Goal: Task Accomplishment & Management: Complete application form

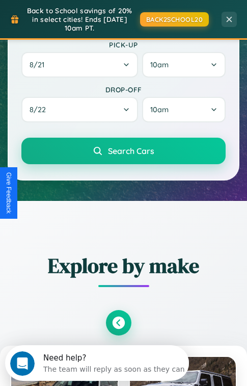
scroll to position [618, 0]
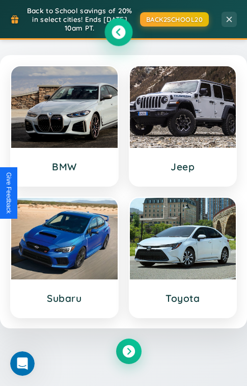
click at [118, 33] on icon at bounding box center [119, 32] width 14 height 14
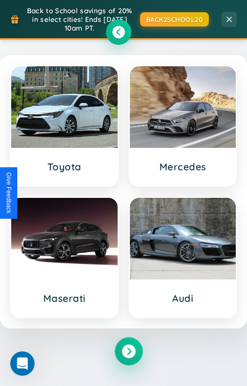
click at [129, 353] on icon at bounding box center [129, 351] width 14 height 14
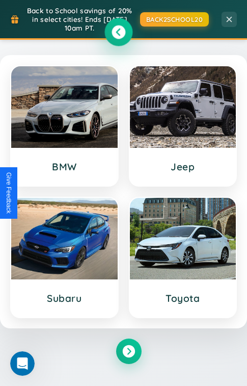
click at [118, 33] on icon at bounding box center [119, 32] width 14 height 14
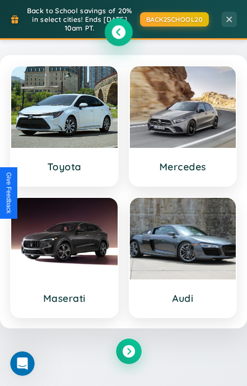
click at [118, 33] on icon at bounding box center [119, 32] width 14 height 14
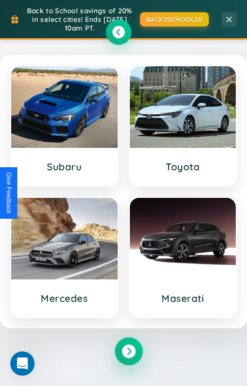
click at [129, 353] on icon at bounding box center [129, 351] width 14 height 14
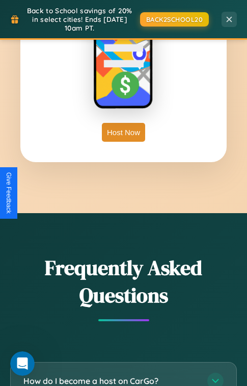
scroll to position [2961, 0]
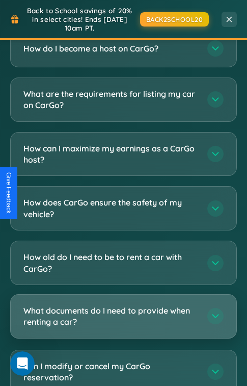
click at [123, 305] on h3 "What documents do I need to provide when renting a car?" at bounding box center [110, 316] width 174 height 23
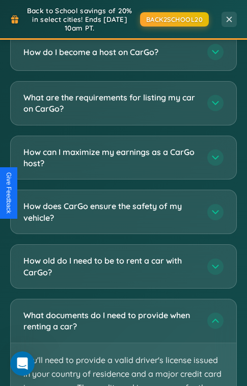
scroll to position [0, 0]
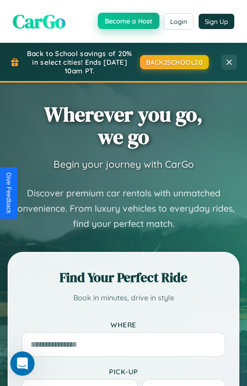
click at [129, 20] on button "Become a Host" at bounding box center [129, 21] width 62 height 16
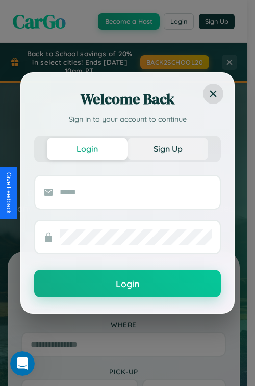
click at [168, 148] on button "Sign Up" at bounding box center [168, 149] width 81 height 22
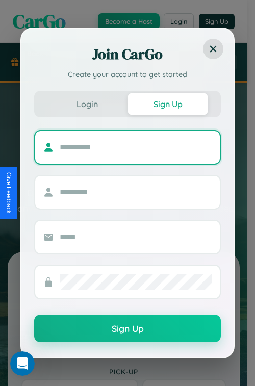
click at [136, 147] on input "text" at bounding box center [136, 147] width 152 height 16
type input "********"
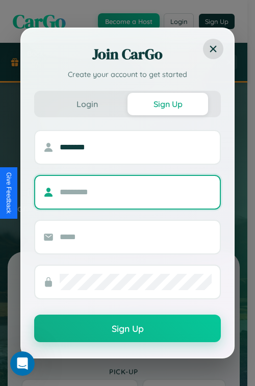
click at [136, 192] on input "text" at bounding box center [136, 192] width 152 height 16
type input "*****"
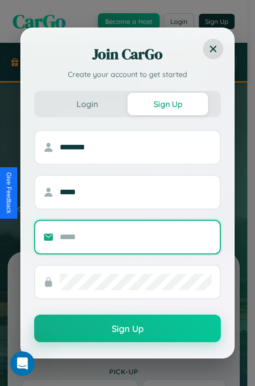
click at [136, 237] on input "text" at bounding box center [136, 237] width 152 height 16
type input "**********"
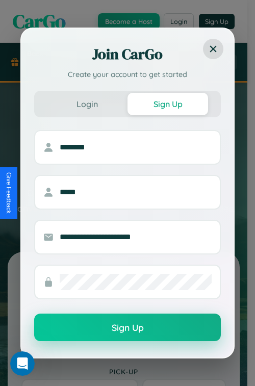
click at [128, 328] on button "Sign Up" at bounding box center [127, 328] width 187 height 28
